Goal: Information Seeking & Learning: Learn about a topic

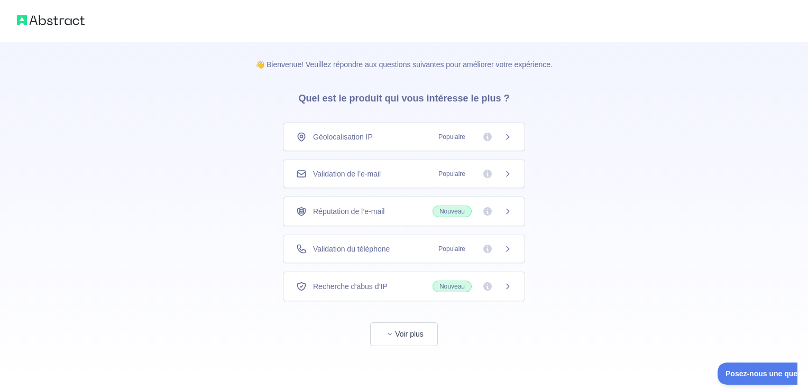
click at [375, 179] on div "Validation de l’e-mail Populaire" at bounding box center [404, 174] width 242 height 29
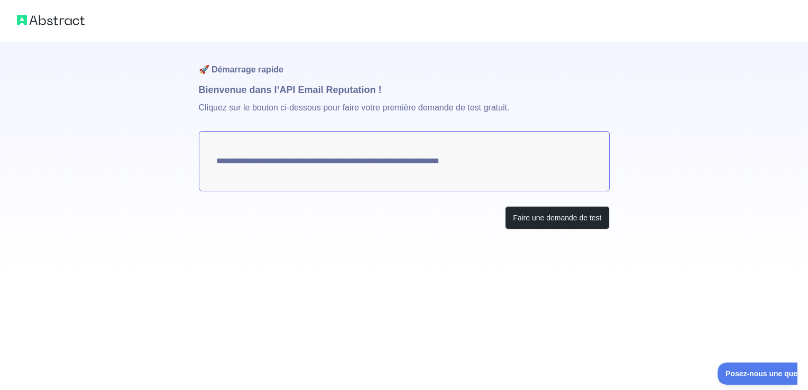
drag, startPoint x: 521, startPoint y: 171, endPoint x: 348, endPoint y: 203, distance: 175.9
click at [348, 203] on div "**********" at bounding box center [404, 157] width 411 height 230
click at [551, 216] on button "Faire une demande de test" at bounding box center [557, 218] width 104 height 24
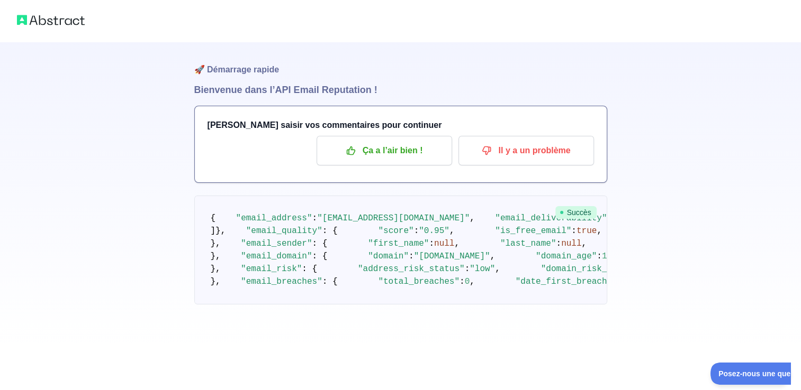
click at [367, 129] on h3 "[PERSON_NAME] saisir vos commentaires pour continuer" at bounding box center [400, 125] width 386 height 13
click at [367, 131] on h3 "[PERSON_NAME] saisir vos commentaires pour continuer" at bounding box center [400, 125] width 386 height 13
click at [380, 151] on font "Ça a l’air bien !" at bounding box center [392, 150] width 60 height 17
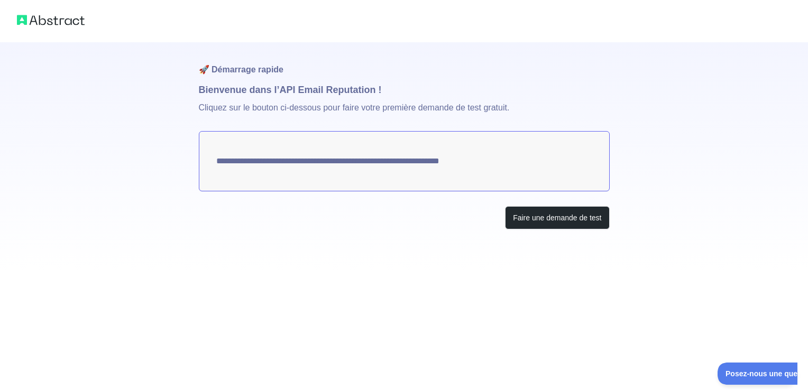
click at [563, 232] on div "**********" at bounding box center [404, 157] width 411 height 230
click at [564, 220] on button "Faire une demande de test" at bounding box center [557, 218] width 104 height 24
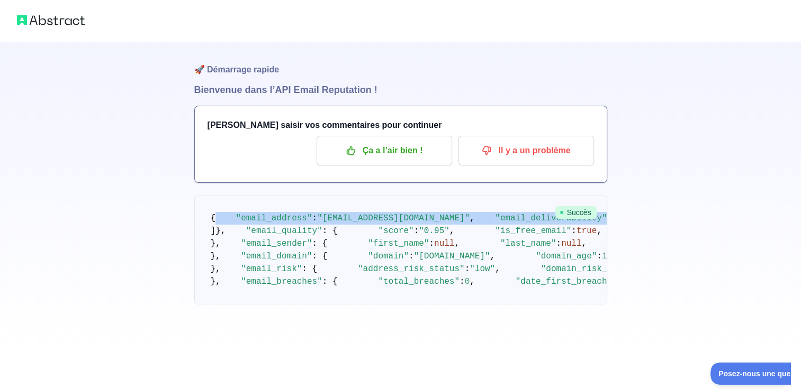
drag, startPoint x: 232, startPoint y: 217, endPoint x: 417, endPoint y: 235, distance: 185.5
click at [417, 235] on pre "{ "email_address" : "[EMAIL_ADDRESS][DOMAIN_NAME]" , "email_deliverability" : {…" at bounding box center [400, 250] width 413 height 109
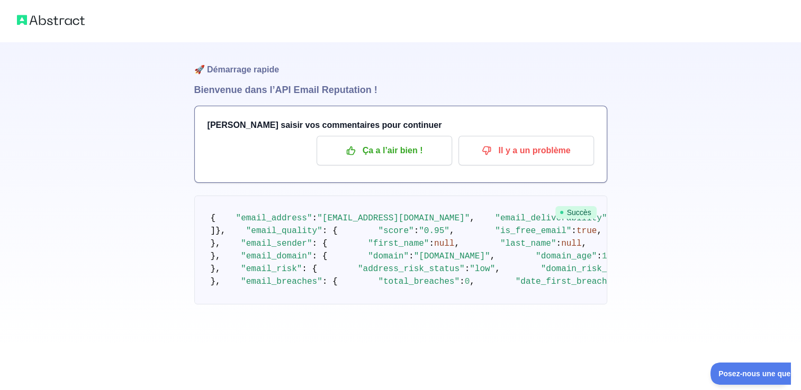
drag, startPoint x: 417, startPoint y: 235, endPoint x: 535, endPoint y: 275, distance: 124.7
click at [535, 275] on pre "{ "email_address" : "[EMAIL_ADDRESS][DOMAIN_NAME]" , "email_deliverability" : {…" at bounding box center [400, 250] width 413 height 109
